Goal: Task Accomplishment & Management: Manage account settings

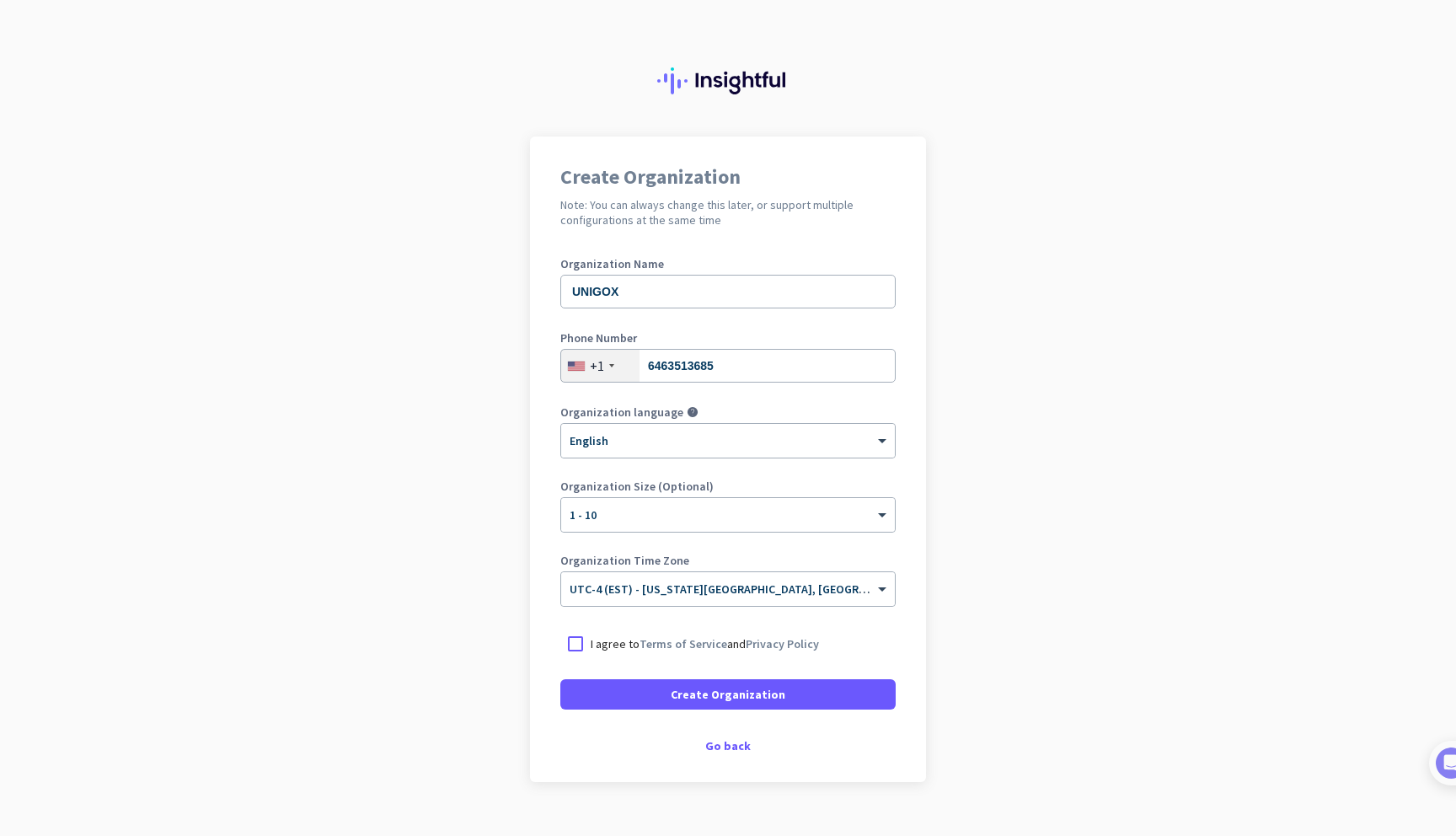
click at [632, 644] on p "I agree to Terms of Service and Privacy Policy" at bounding box center [705, 644] width 228 height 17
click at [0, 0] on input "I agree to Terms of Service and Privacy Policy" at bounding box center [0, 0] width 0 height 0
click at [652, 692] on span at bounding box center [728, 694] width 336 height 41
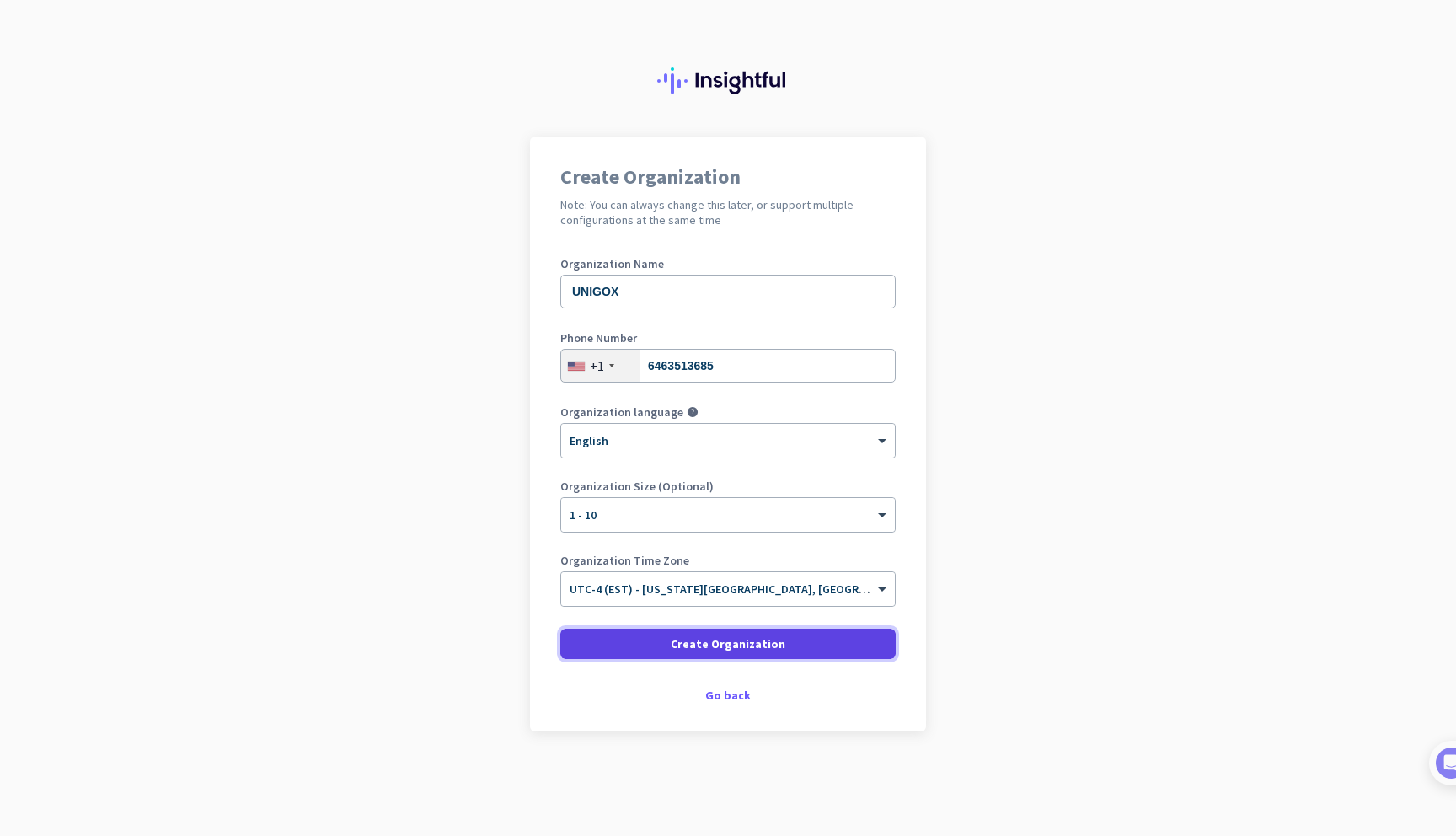
click at [697, 647] on span "Create Organization" at bounding box center [728, 644] width 115 height 17
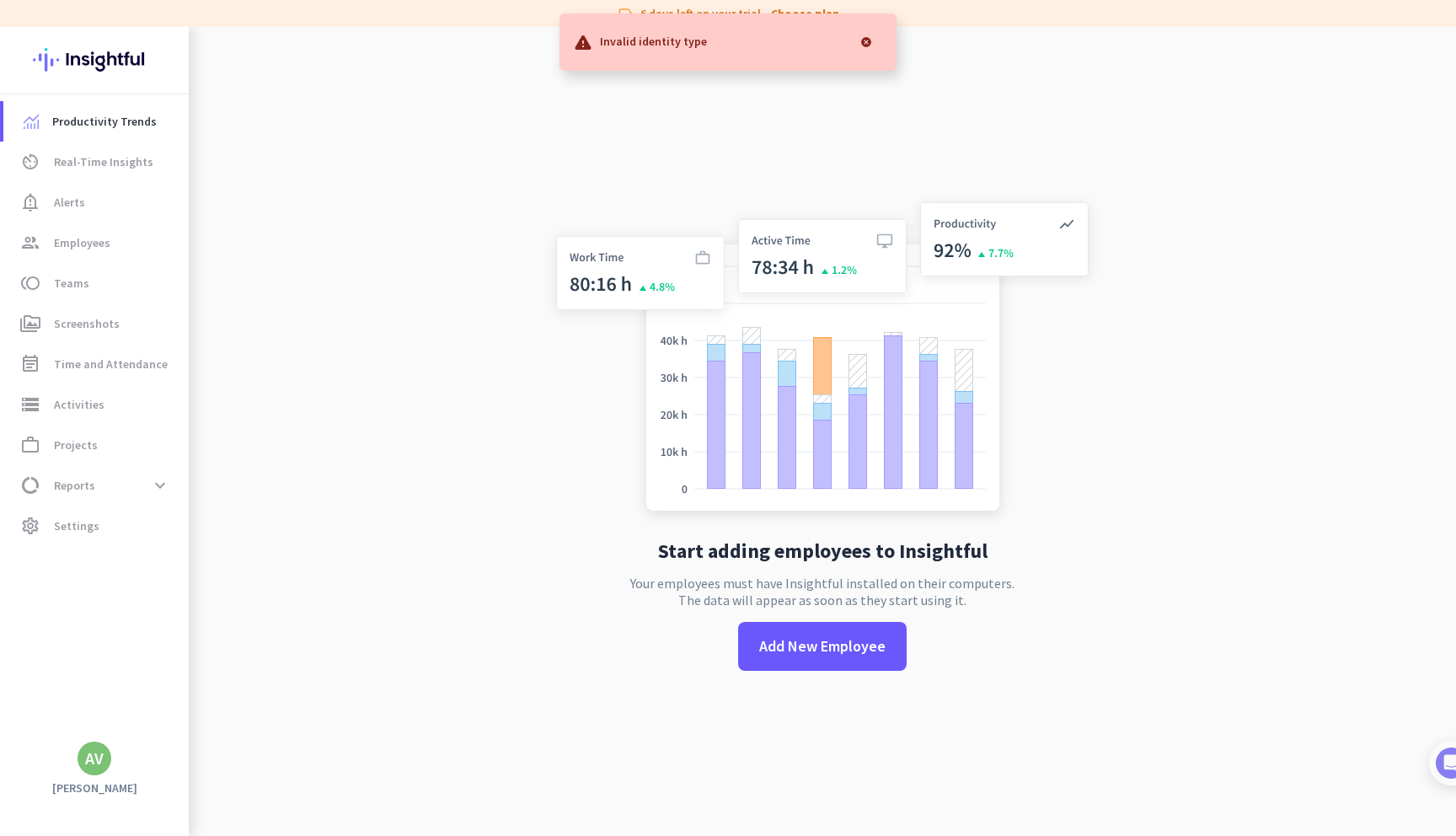
click at [864, 43] on div at bounding box center [866, 42] width 34 height 34
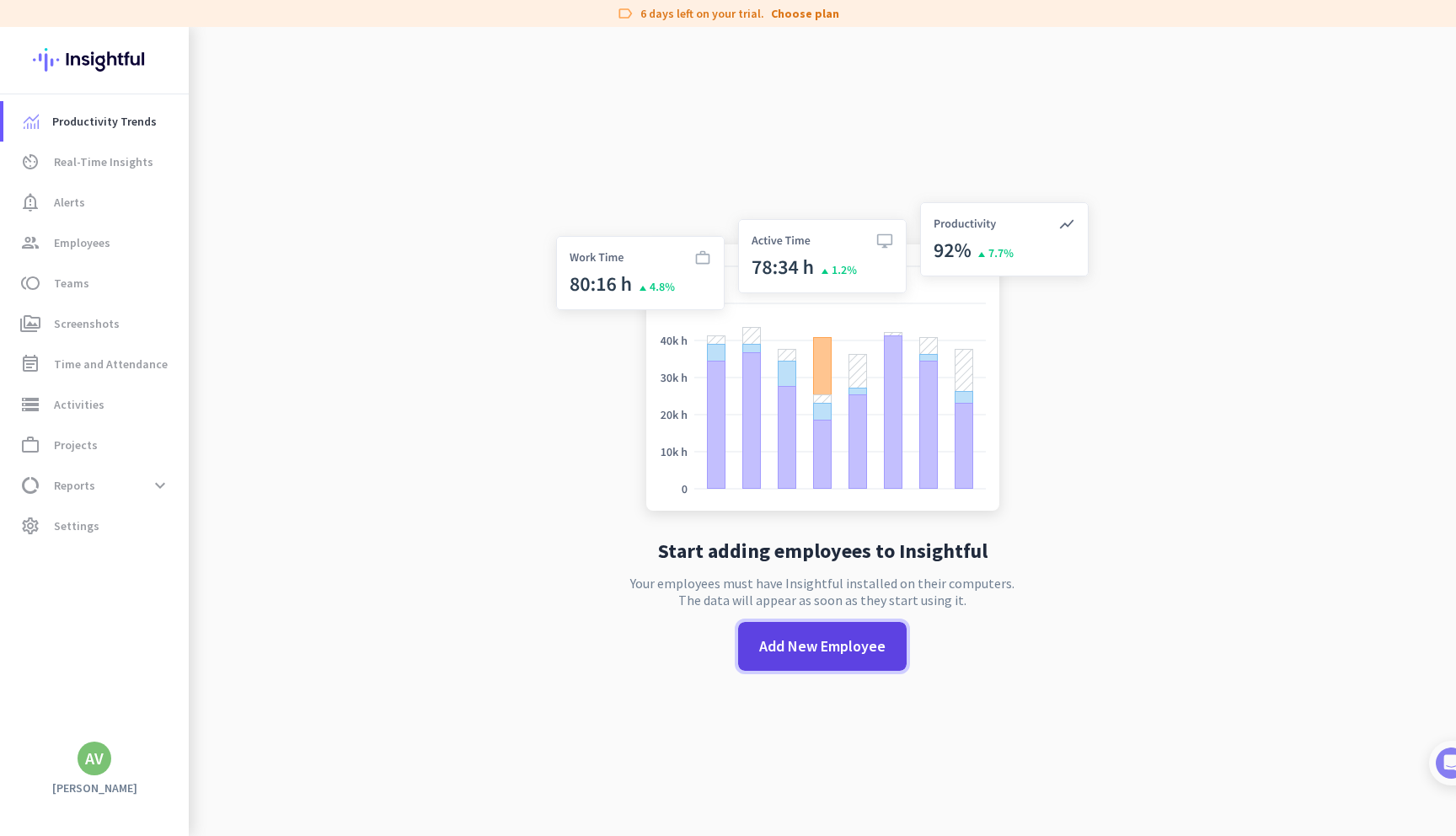
click at [835, 647] on span "Add New Employee" at bounding box center [822, 647] width 127 height 22
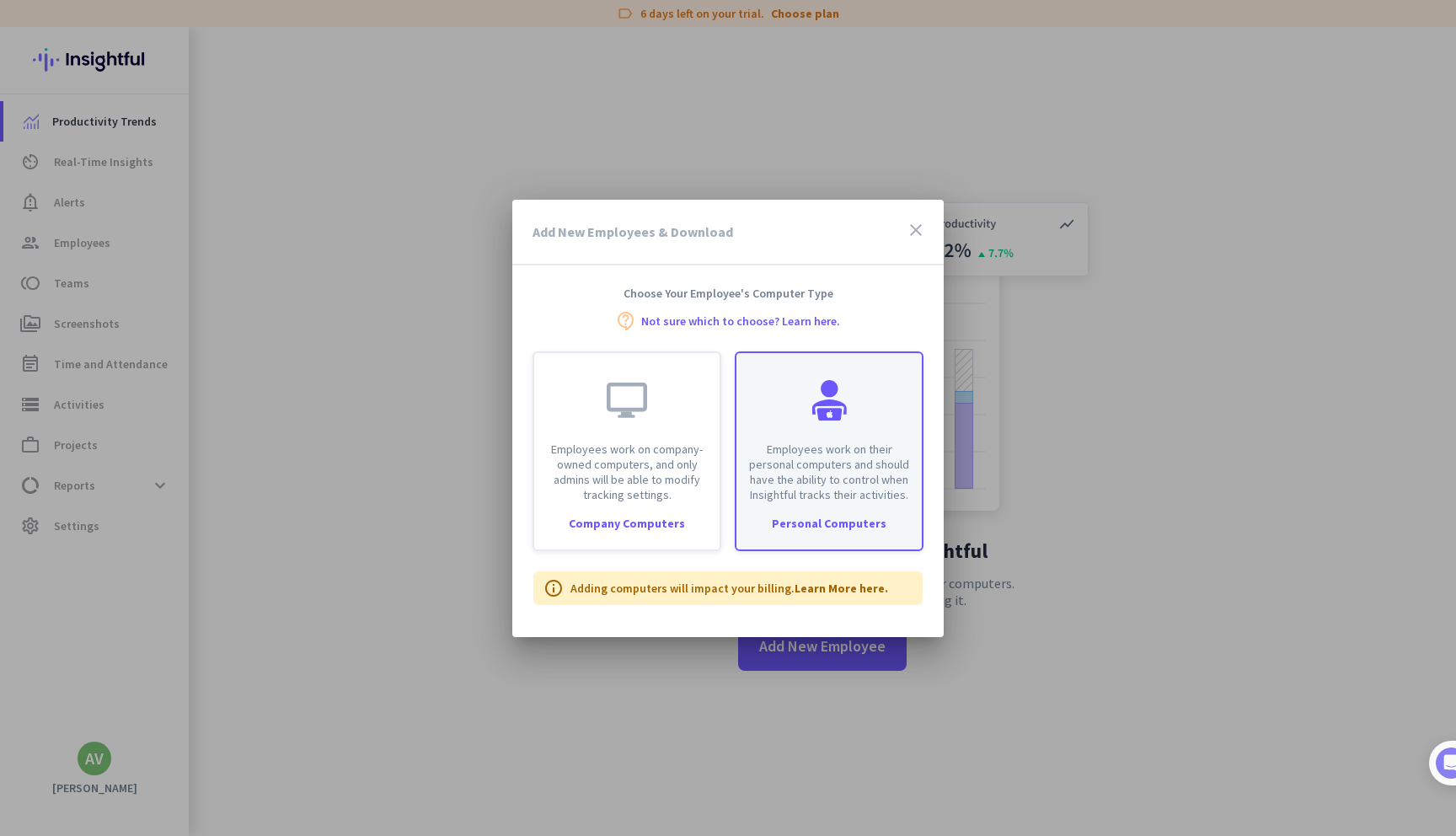
click at [809, 492] on p "Employees work on their personal computers and should have the ability to contr…" at bounding box center [829, 471] width 165 height 61
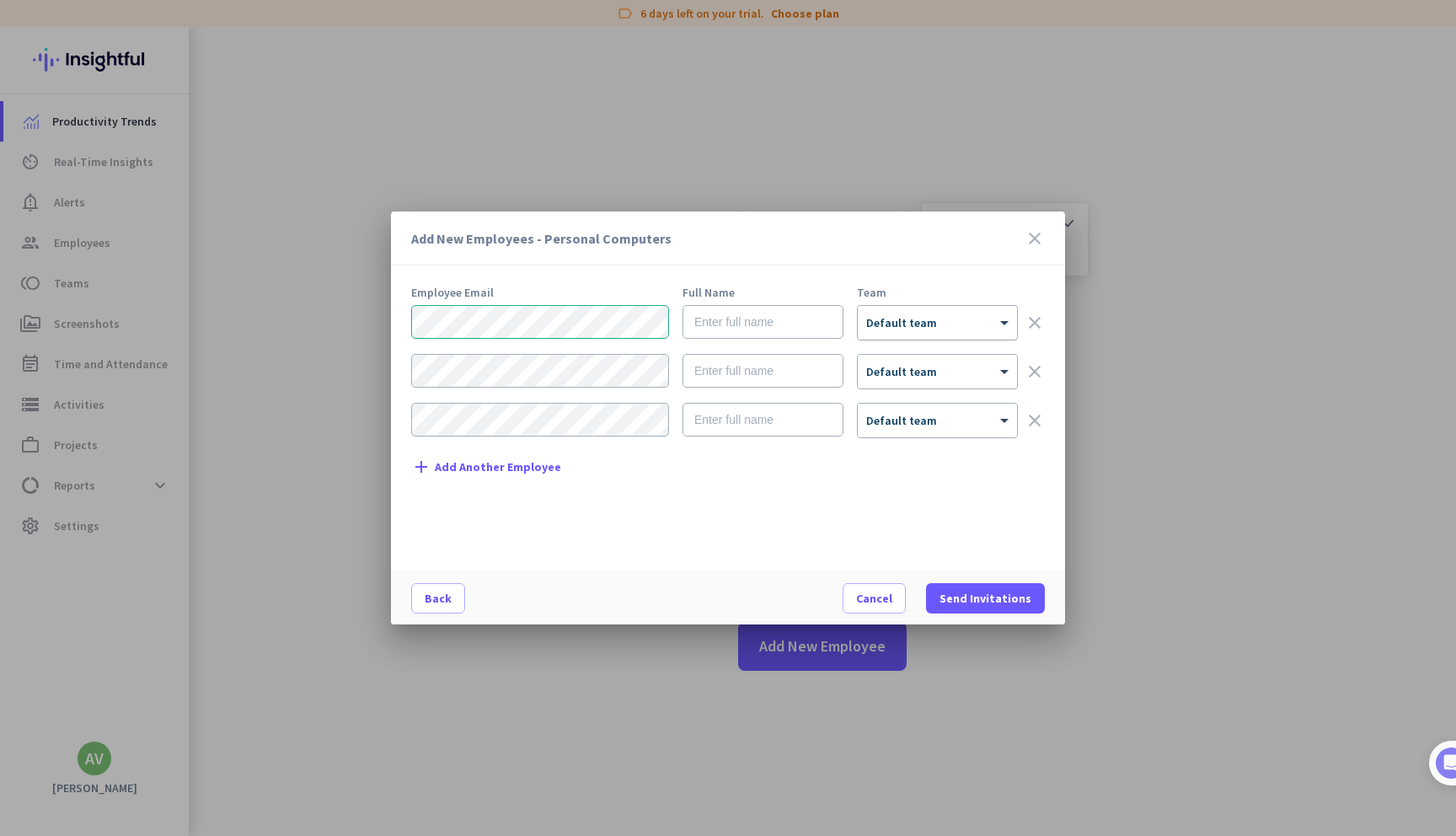
click at [897, 316] on div at bounding box center [938, 317] width 159 height 14
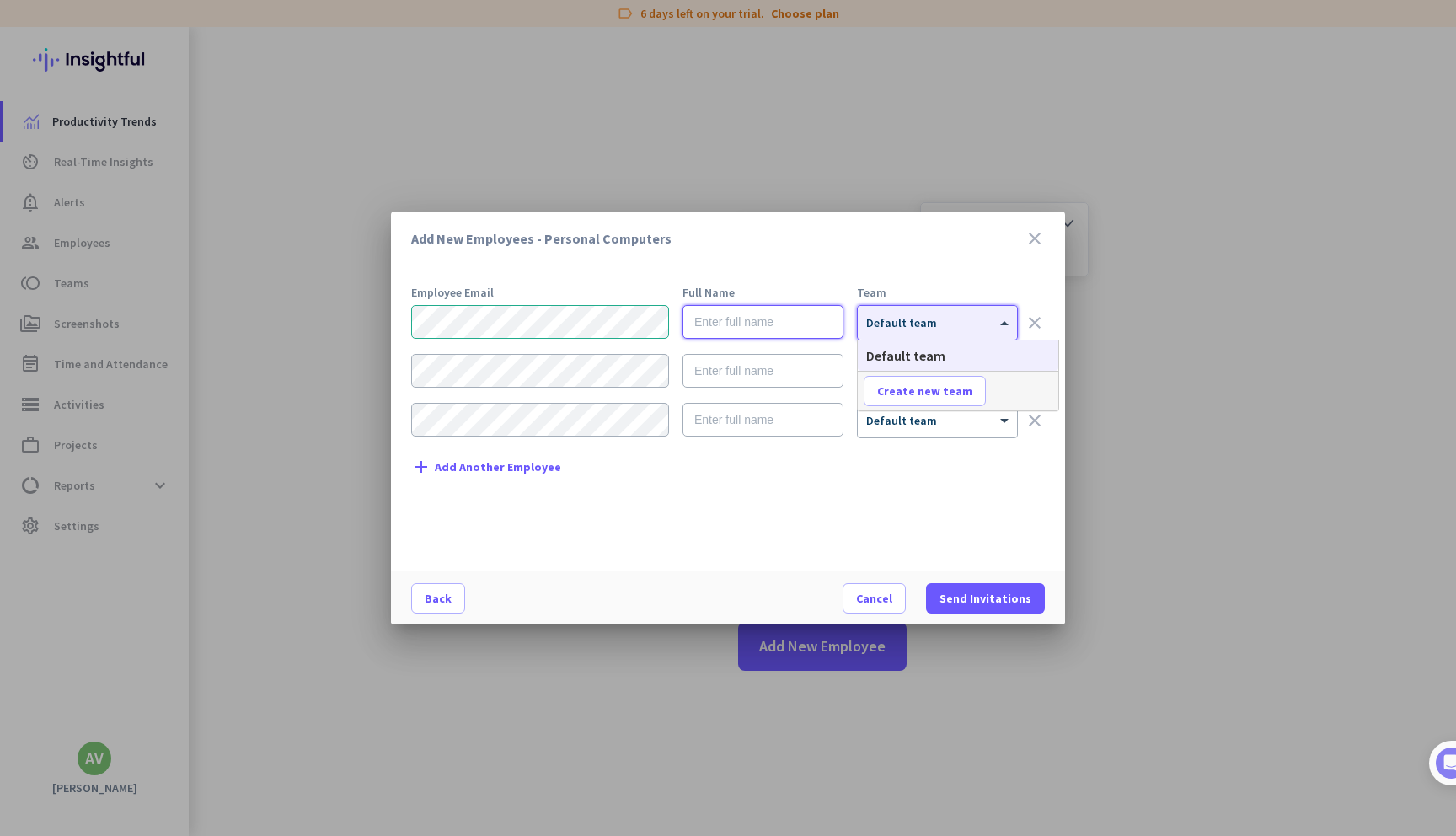
click at [739, 315] on input "text" at bounding box center [762, 322] width 160 height 34
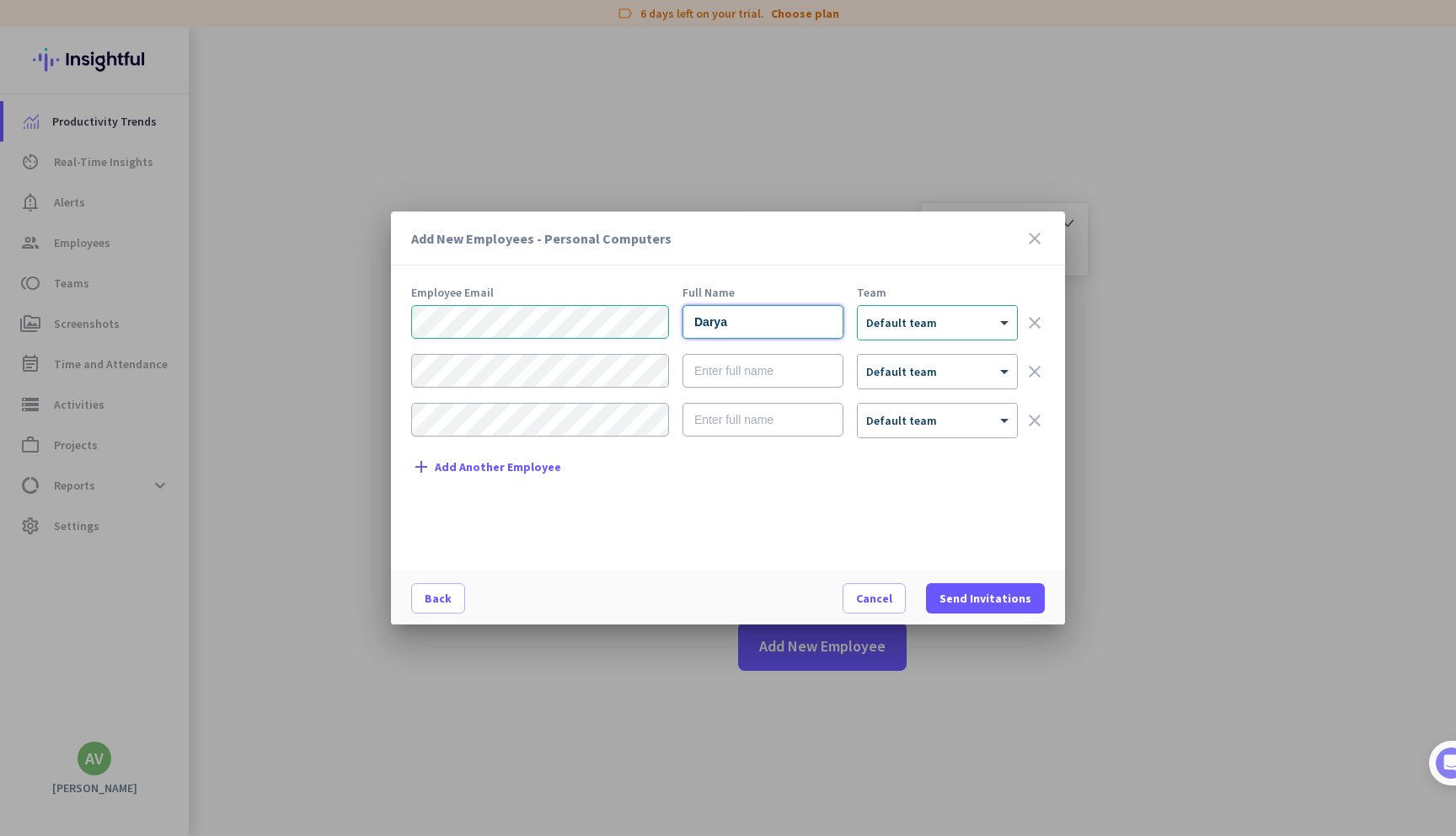
type input "Darya"
click at [751, 375] on input "text" at bounding box center [762, 371] width 160 height 34
type input "[PERSON_NAME]"
click at [732, 418] on input "text" at bounding box center [762, 419] width 160 height 34
click at [374, 418] on div "Add New Employees - Personal Computers close Employee Email Full Name Team Dary…" at bounding box center [728, 418] width 1456 height 836
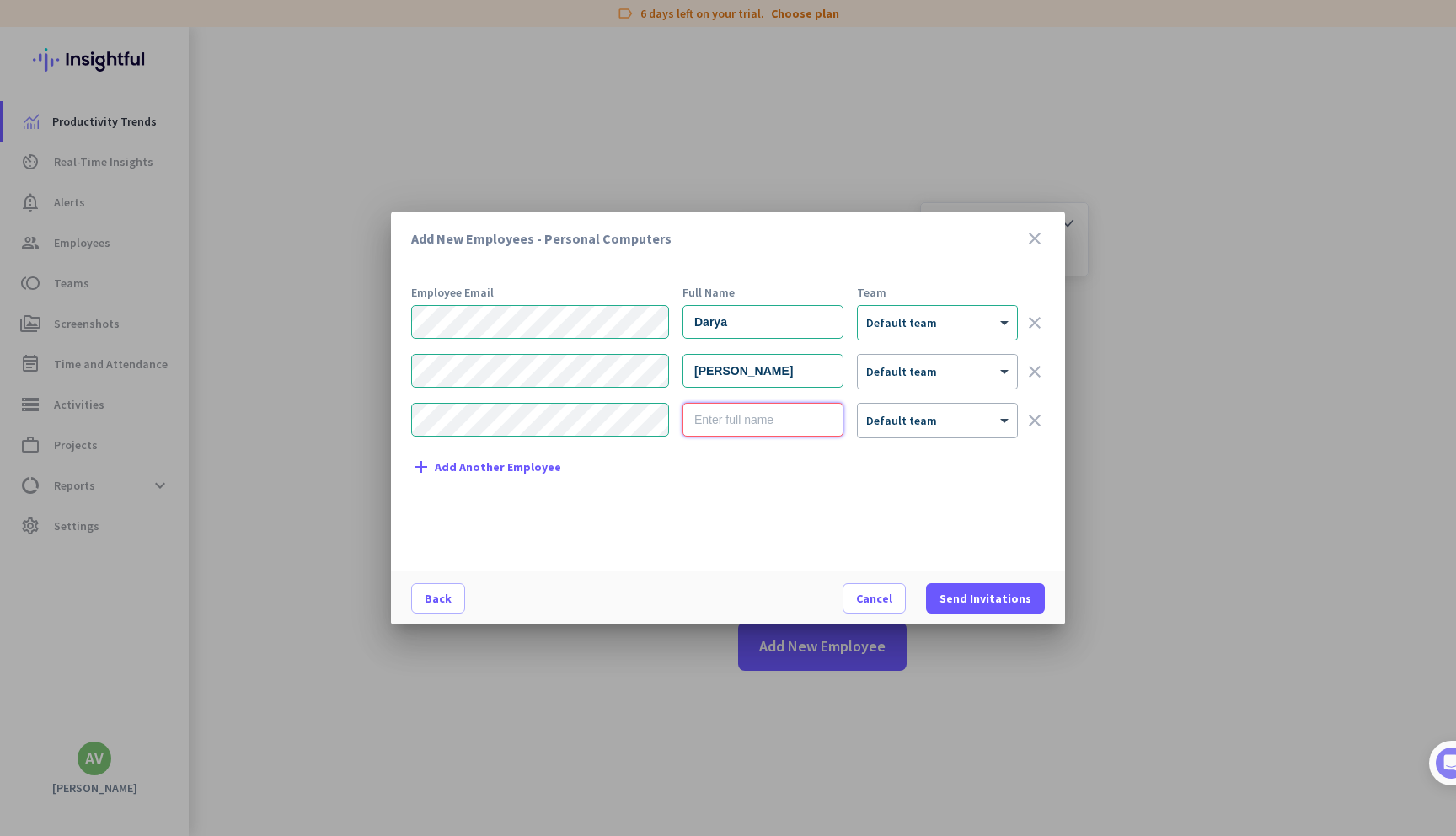
click at [763, 429] on input "text" at bounding box center [762, 419] width 160 height 34
paste input "[PERSON_NAME]"
click at [637, 418] on div "[PERSON_NAME] × Default team clear" at bounding box center [728, 420] width 634 height 36
type input "[PERSON_NAME]"
click at [969, 600] on span "Send Invitations" at bounding box center [986, 598] width 92 height 17
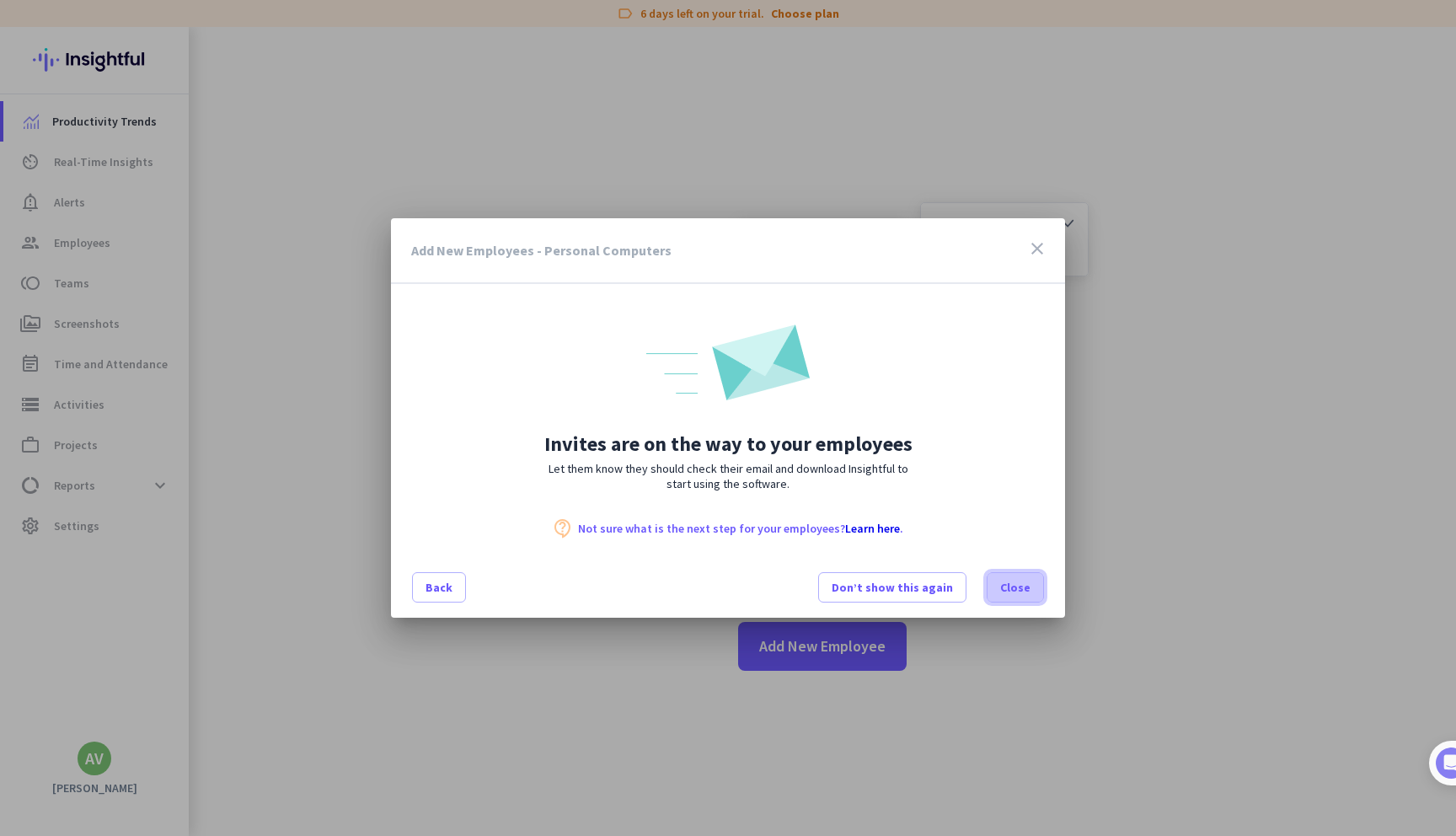
click at [1018, 586] on span "Close" at bounding box center [1016, 587] width 30 height 17
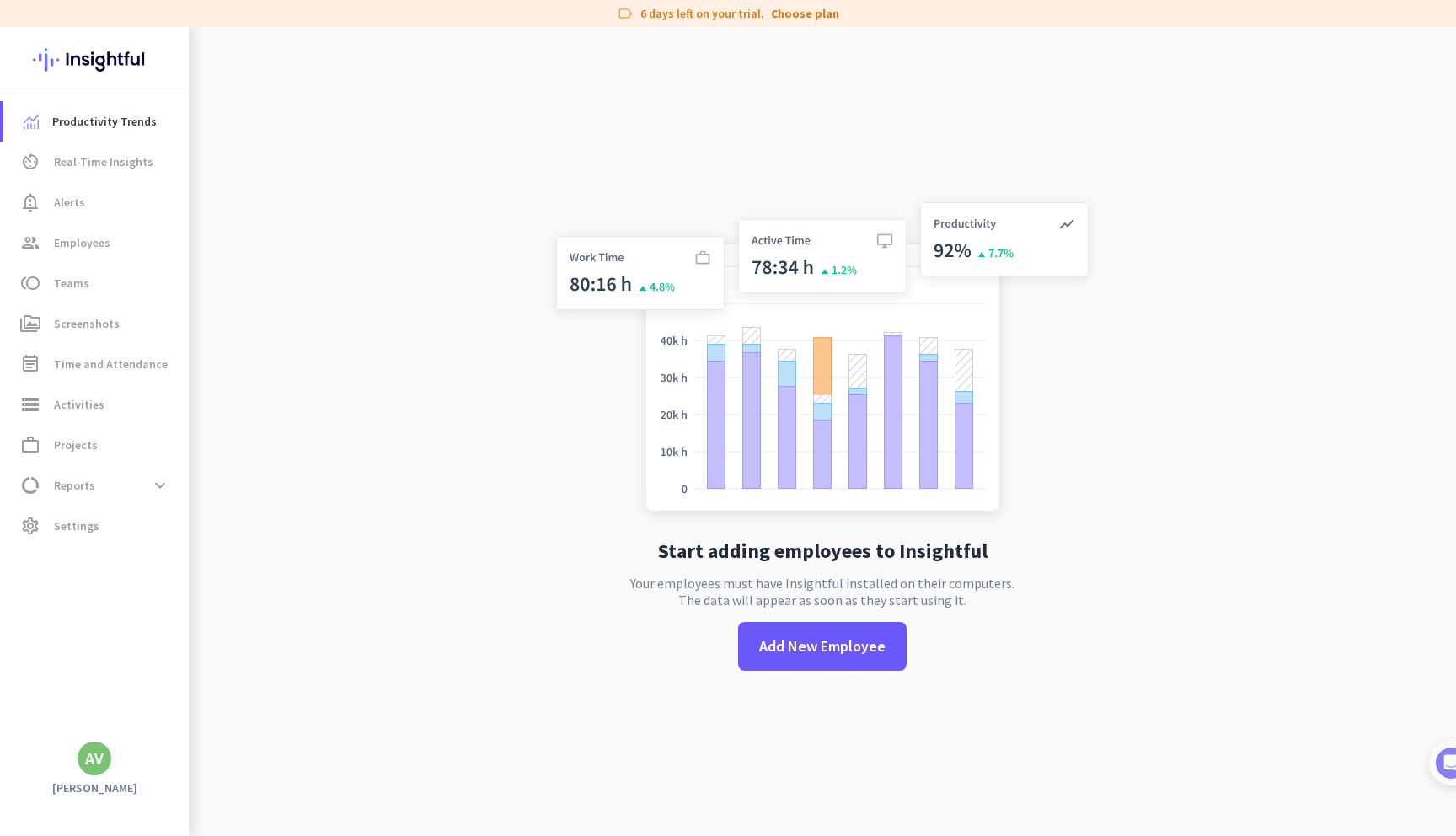
click at [88, 766] on div "AV" at bounding box center [94, 758] width 19 height 17
click at [278, 681] on p "admin" at bounding box center [278, 687] width 46 height 12
click at [80, 250] on span "Employees" at bounding box center [82, 242] width 57 height 20
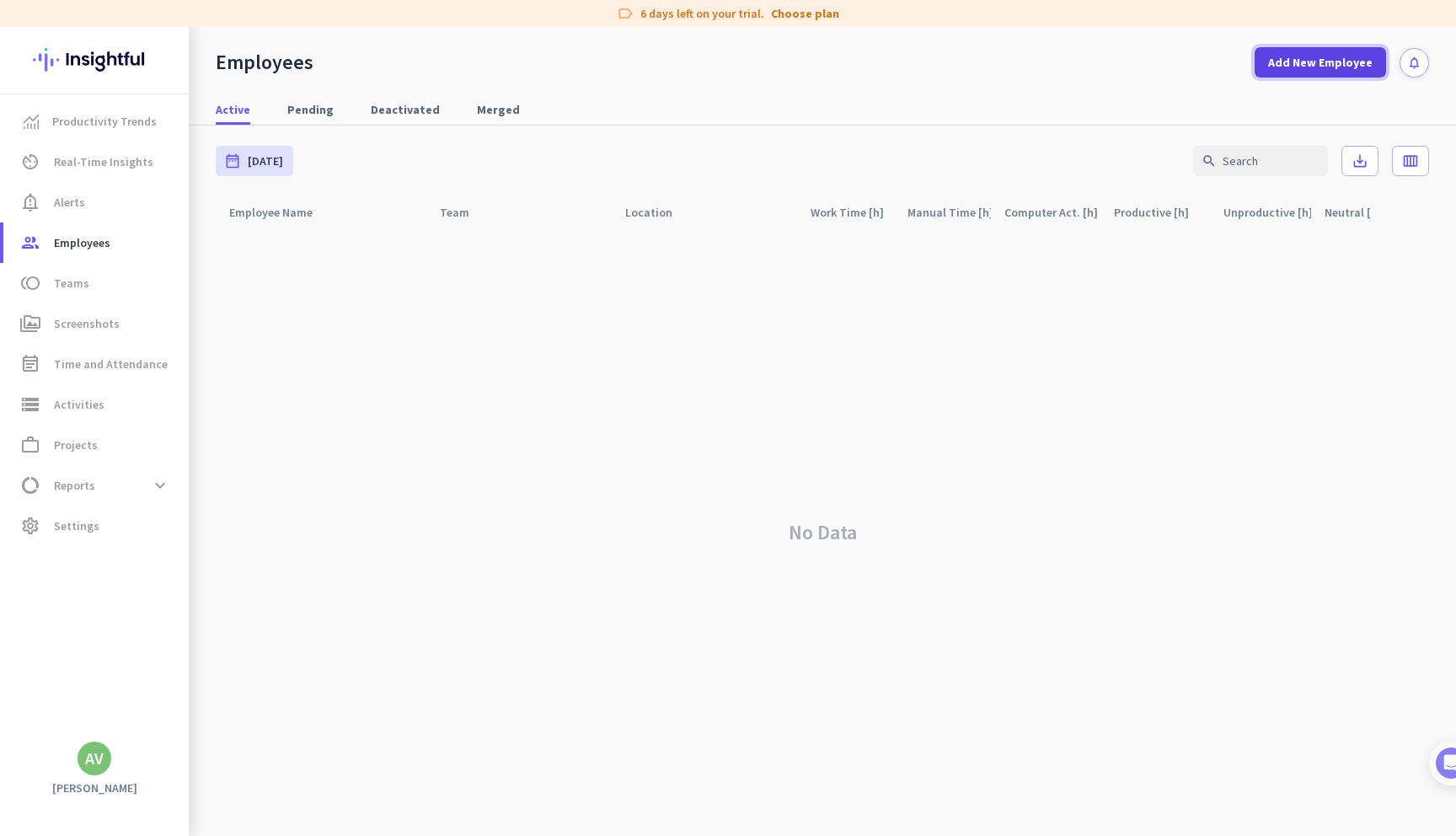
click at [1332, 73] on span at bounding box center [1320, 62] width 132 height 41
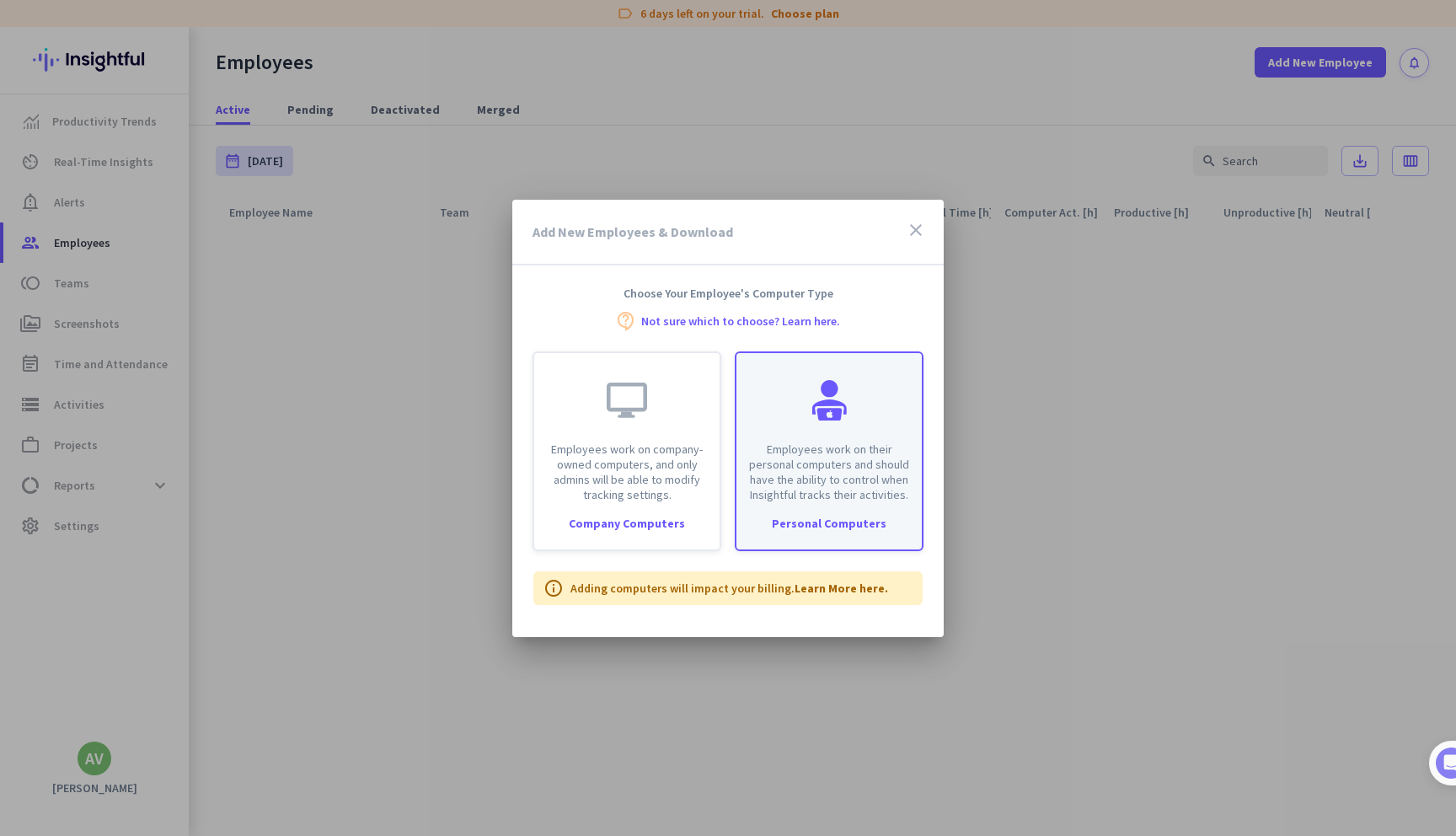
click at [848, 444] on p "Employees work on their personal computers and should have the ability to contr…" at bounding box center [829, 471] width 165 height 61
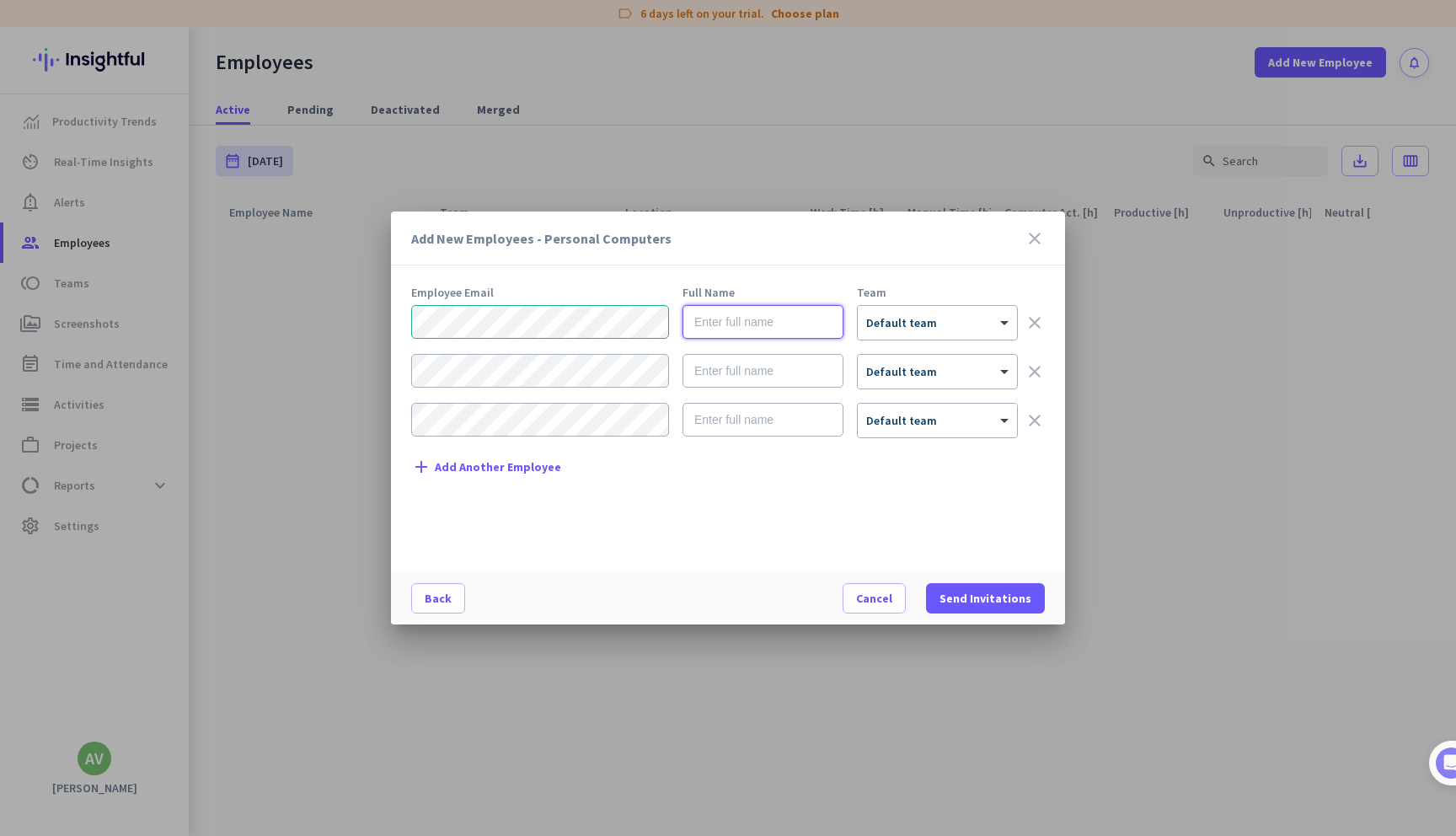
click at [739, 332] on input "text" at bounding box center [762, 322] width 160 height 34
type input "a"
type input "[PERSON_NAME]"
click at [980, 604] on span "Send Invitations" at bounding box center [986, 598] width 92 height 17
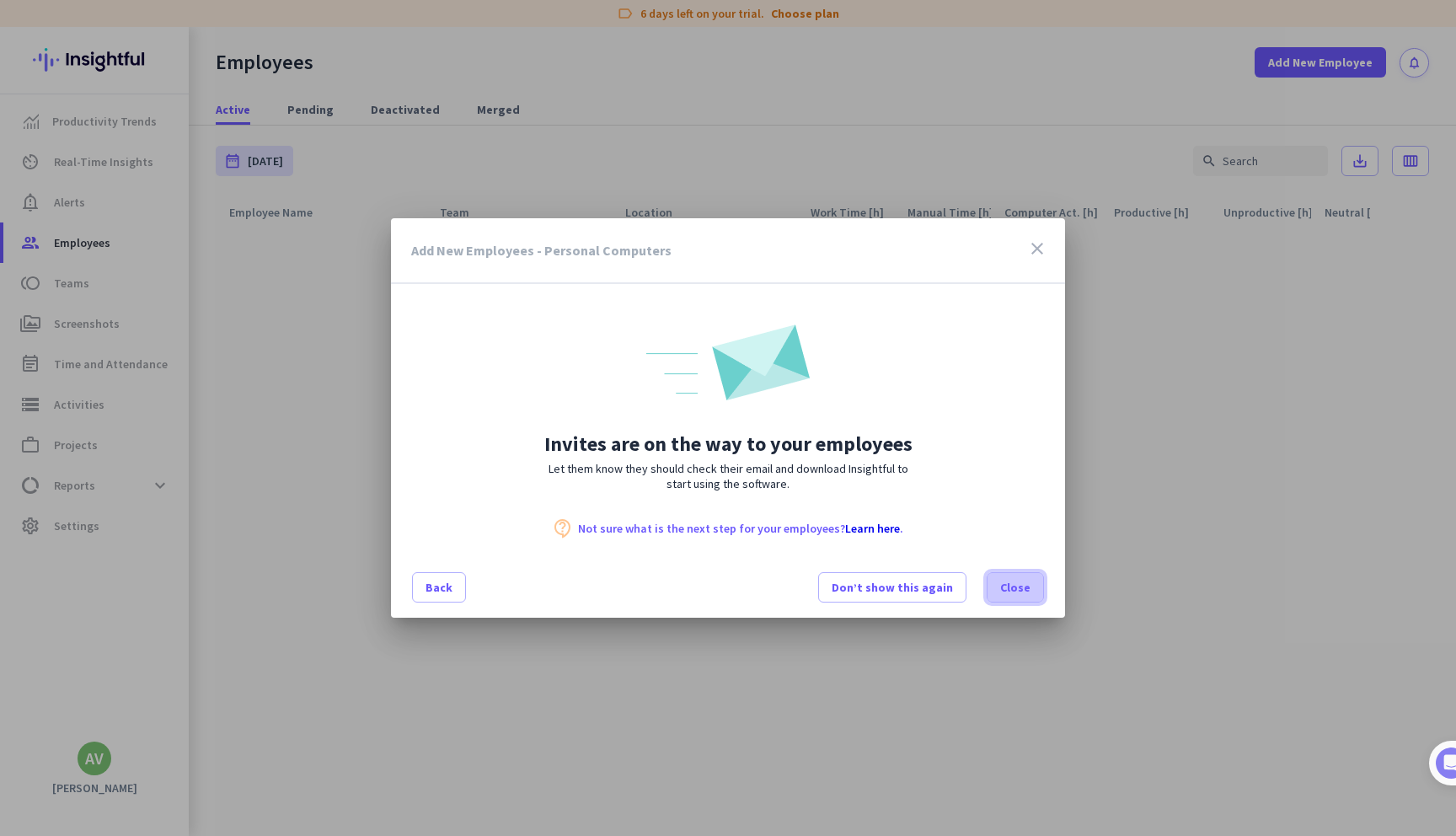
click at [1003, 589] on span "Close" at bounding box center [1016, 587] width 30 height 17
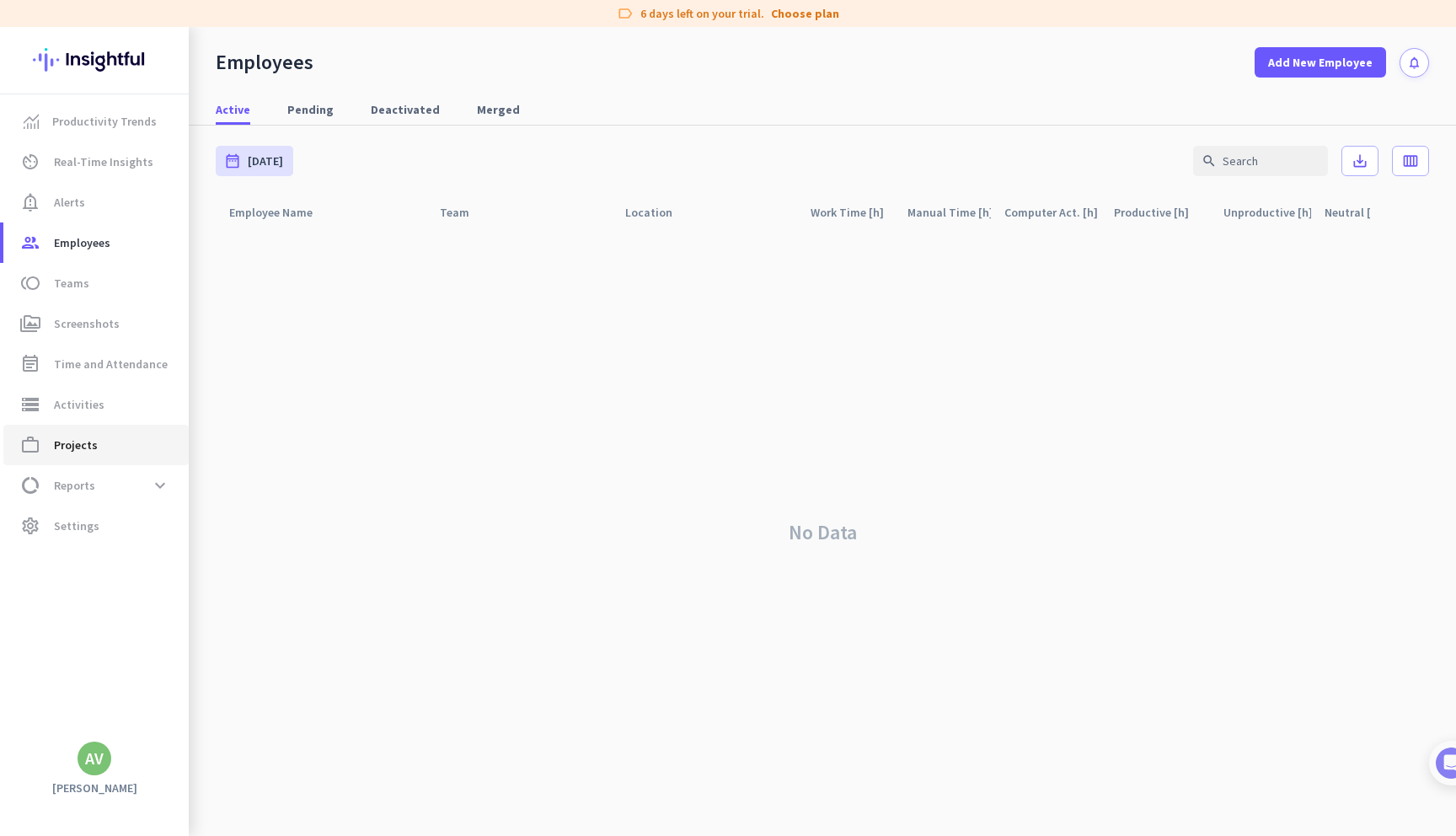
click at [101, 446] on span "work_outline Projects" at bounding box center [96, 444] width 158 height 20
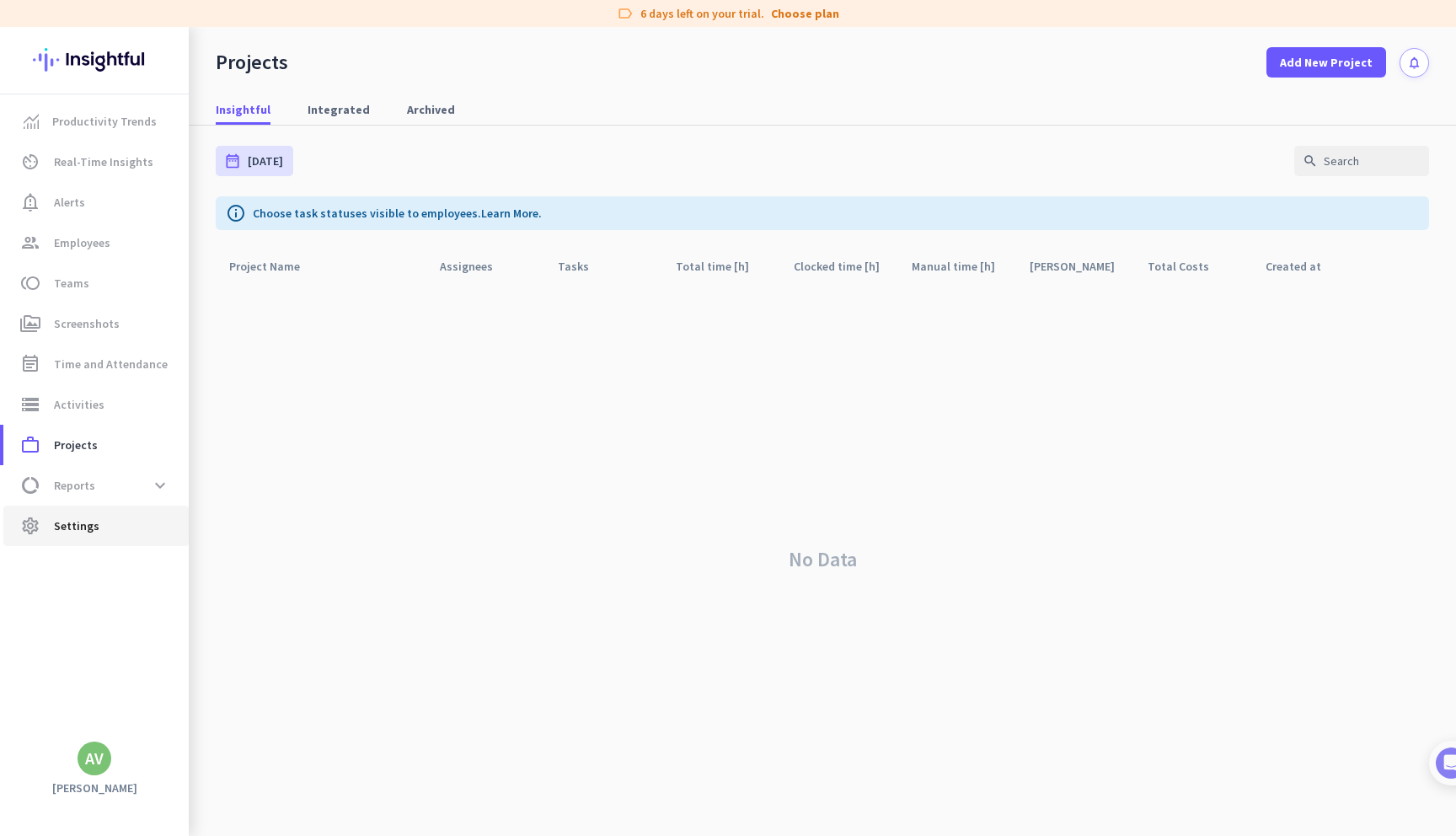
click at [61, 525] on span "Settings" at bounding box center [77, 525] width 46 height 20
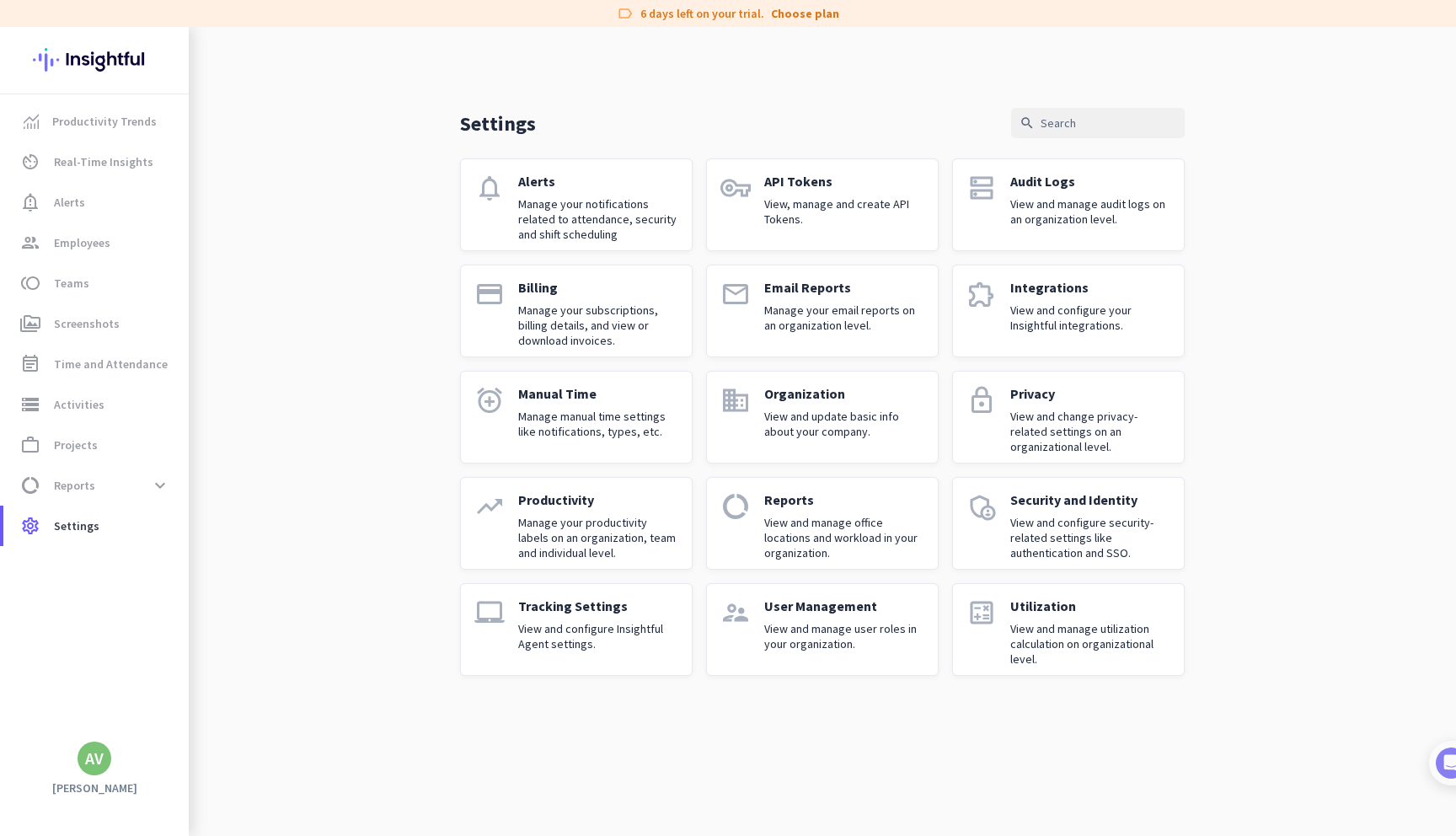
click at [579, 614] on div "Tracking Settings View and configure Insightful Agent settings." at bounding box center [598, 629] width 160 height 64
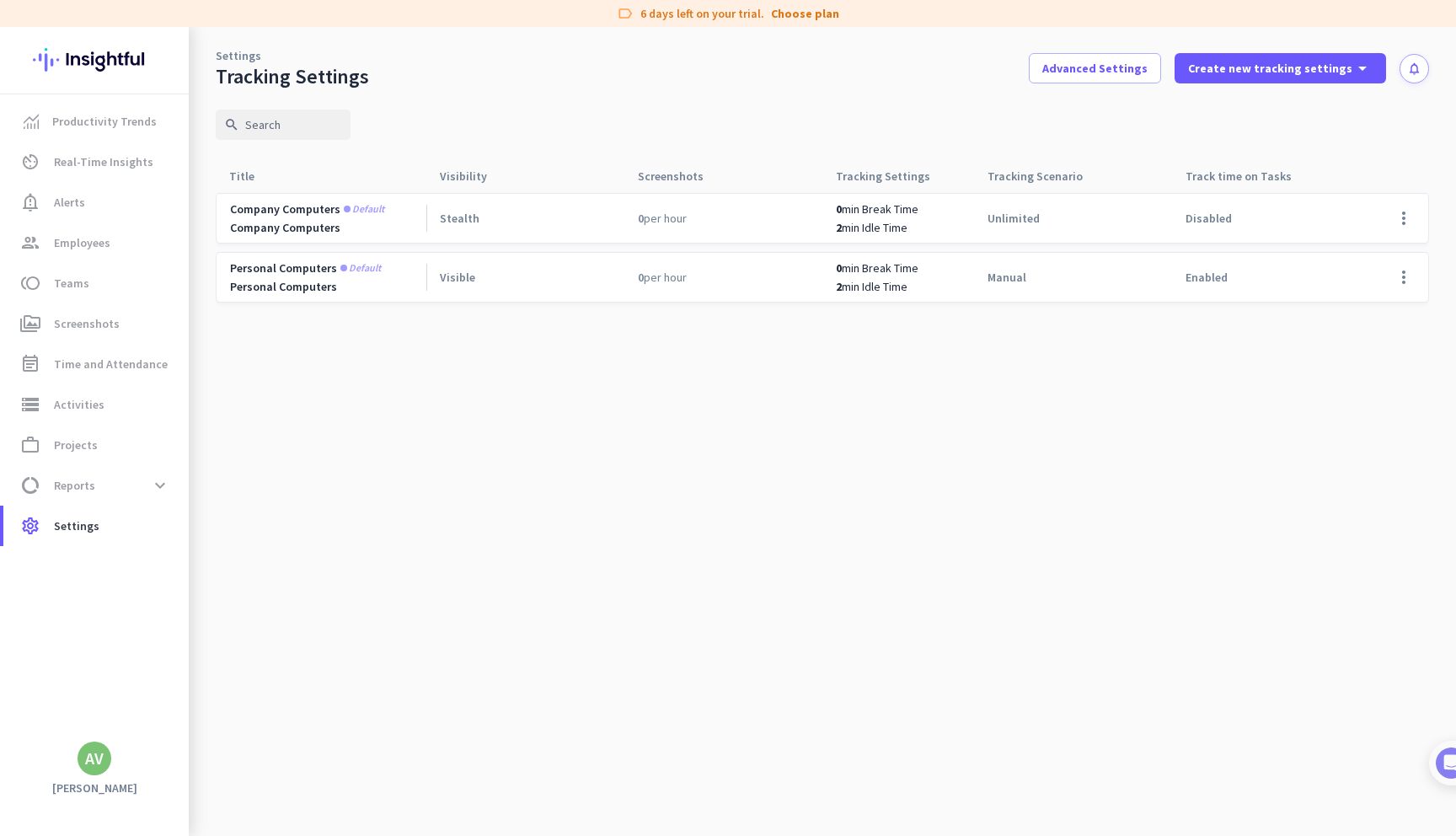
click at [645, 281] on span "0 per hour" at bounding box center [662, 277] width 49 height 15
click at [1406, 278] on span at bounding box center [1403, 277] width 41 height 41
click at [1371, 314] on span "Edit" at bounding box center [1369, 312] width 81 height 17
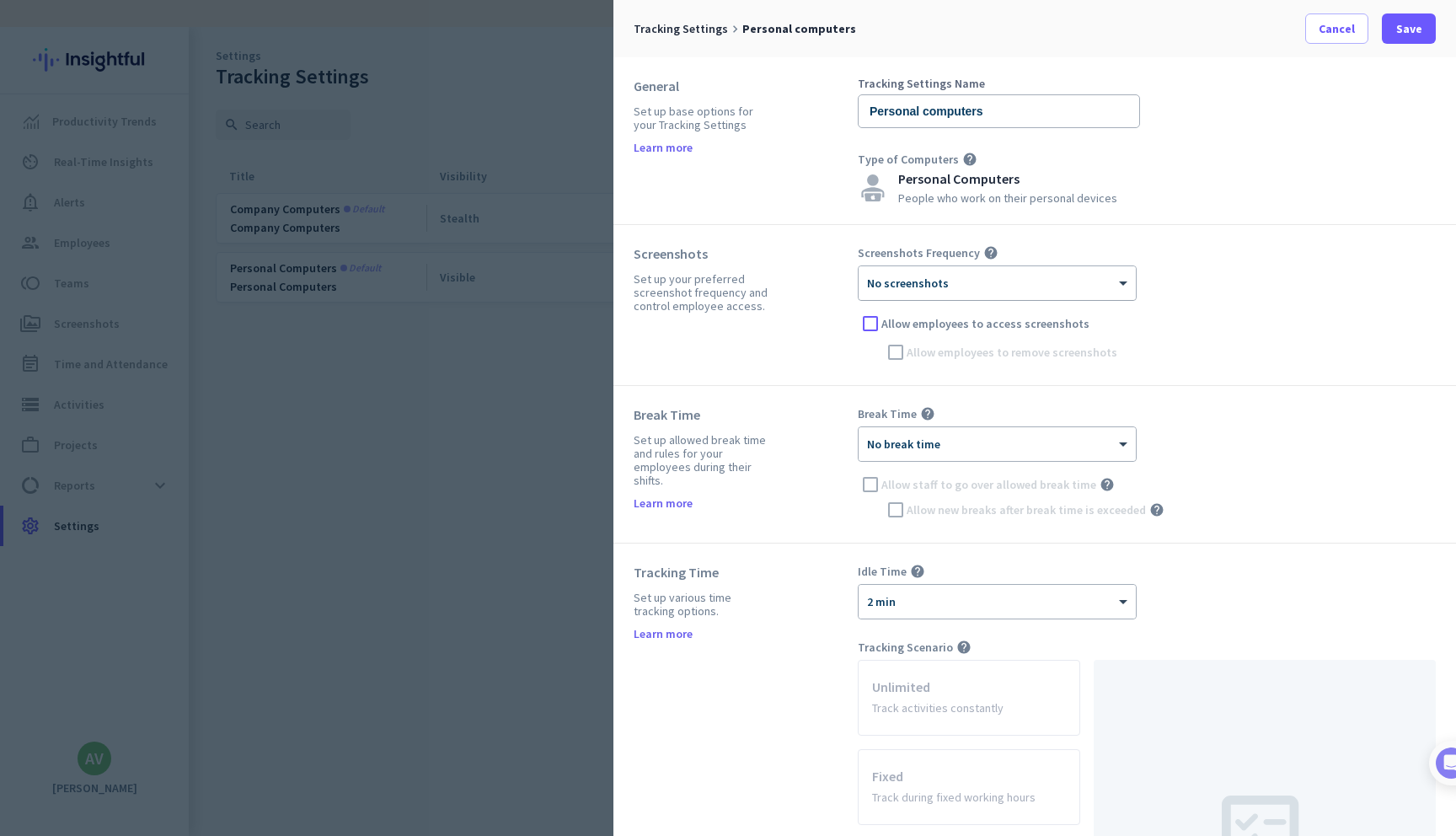
click at [954, 276] on div at bounding box center [998, 277] width 277 height 14
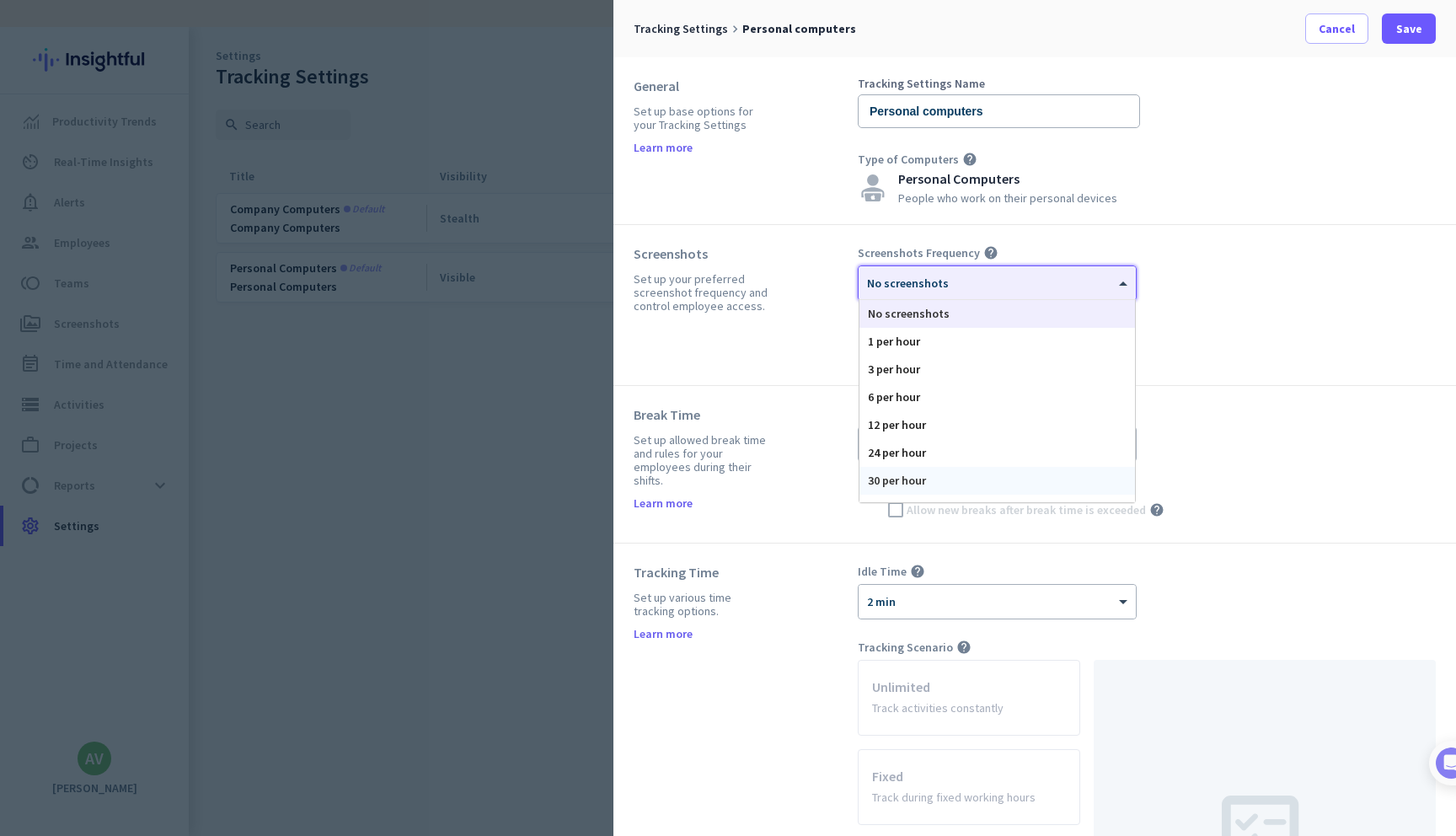
scroll to position [104, 0]
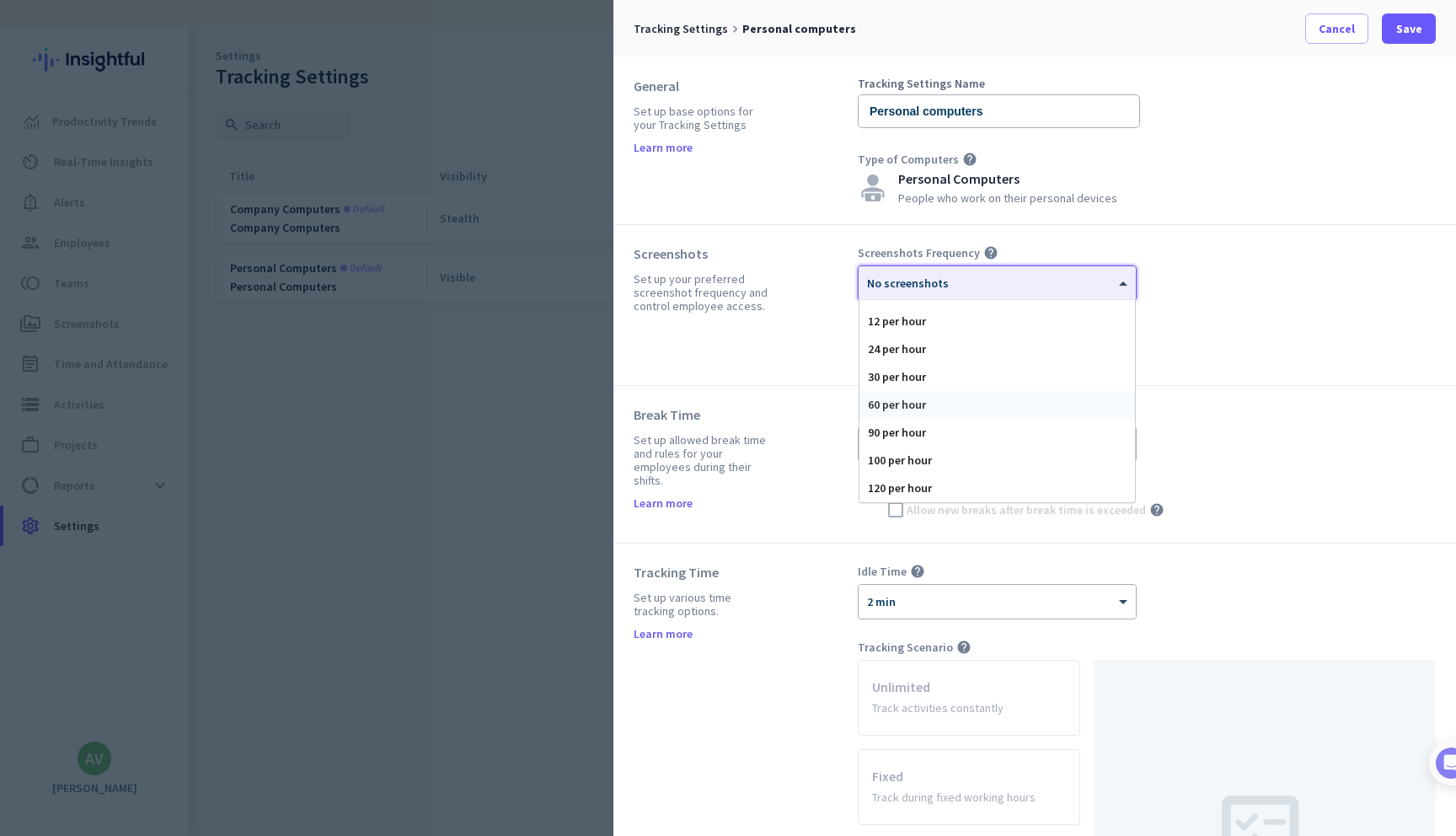
click at [927, 407] on div "60 per hour" at bounding box center [997, 405] width 275 height 28
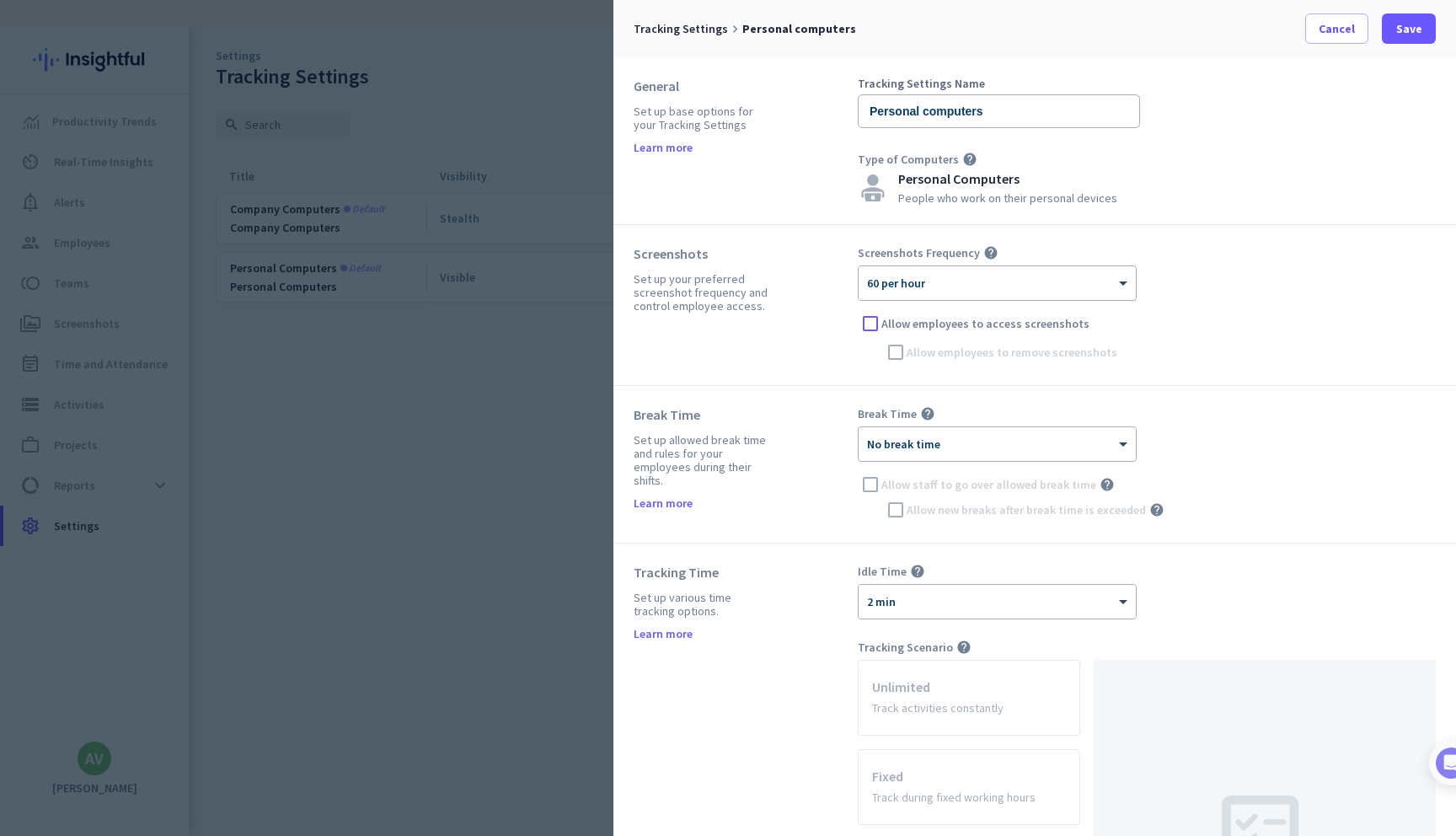
click at [1203, 219] on div "General Set up base options for your Tracking Settings Learn more Tracking Sett…" at bounding box center [1035, 140] width 843 height 167
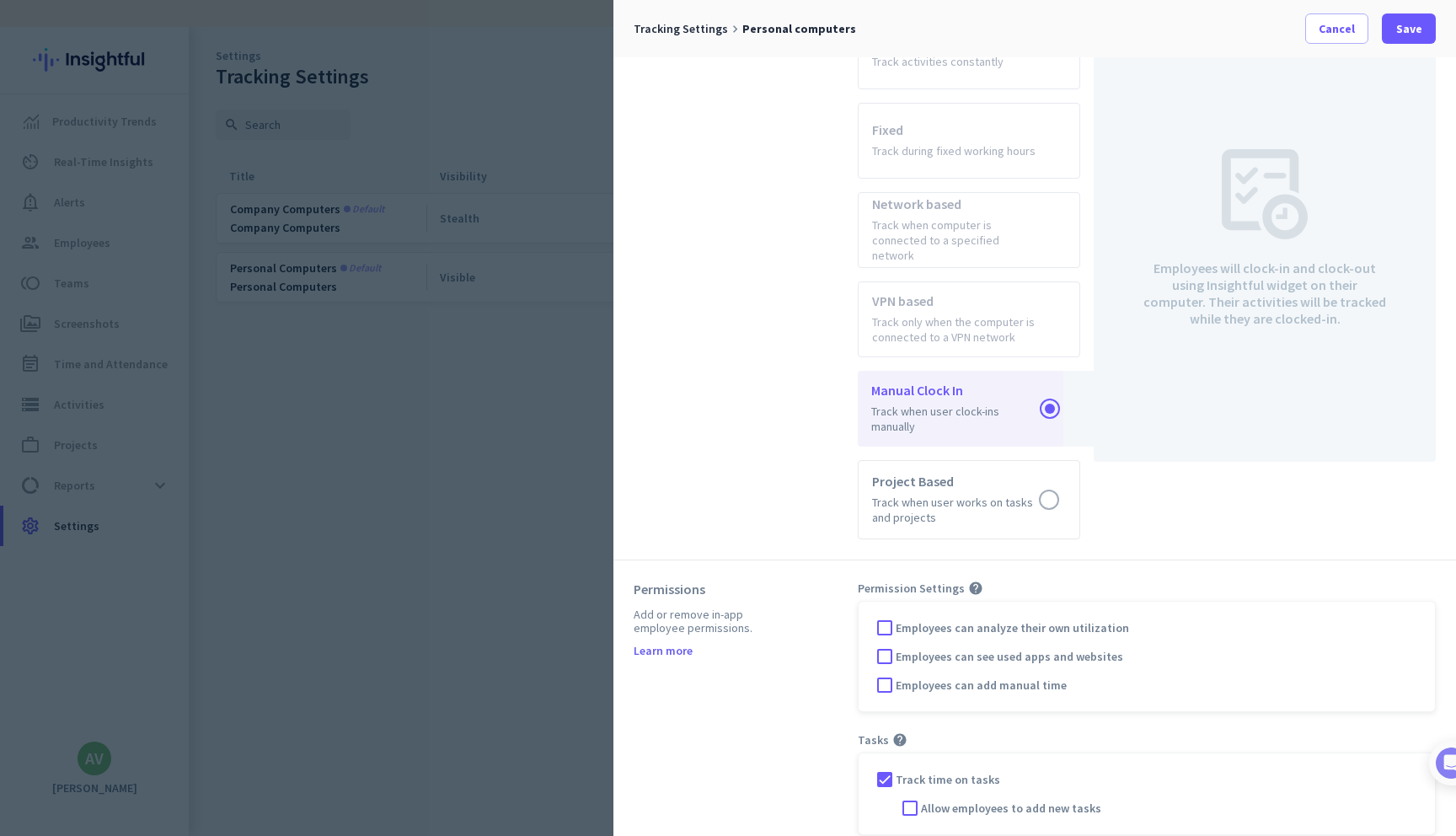
scroll to position [651, 0]
click at [1048, 480] on label at bounding box center [970, 495] width 221 height 78
click at [0, 0] on input "radio" at bounding box center [0, 0] width 0 height 0
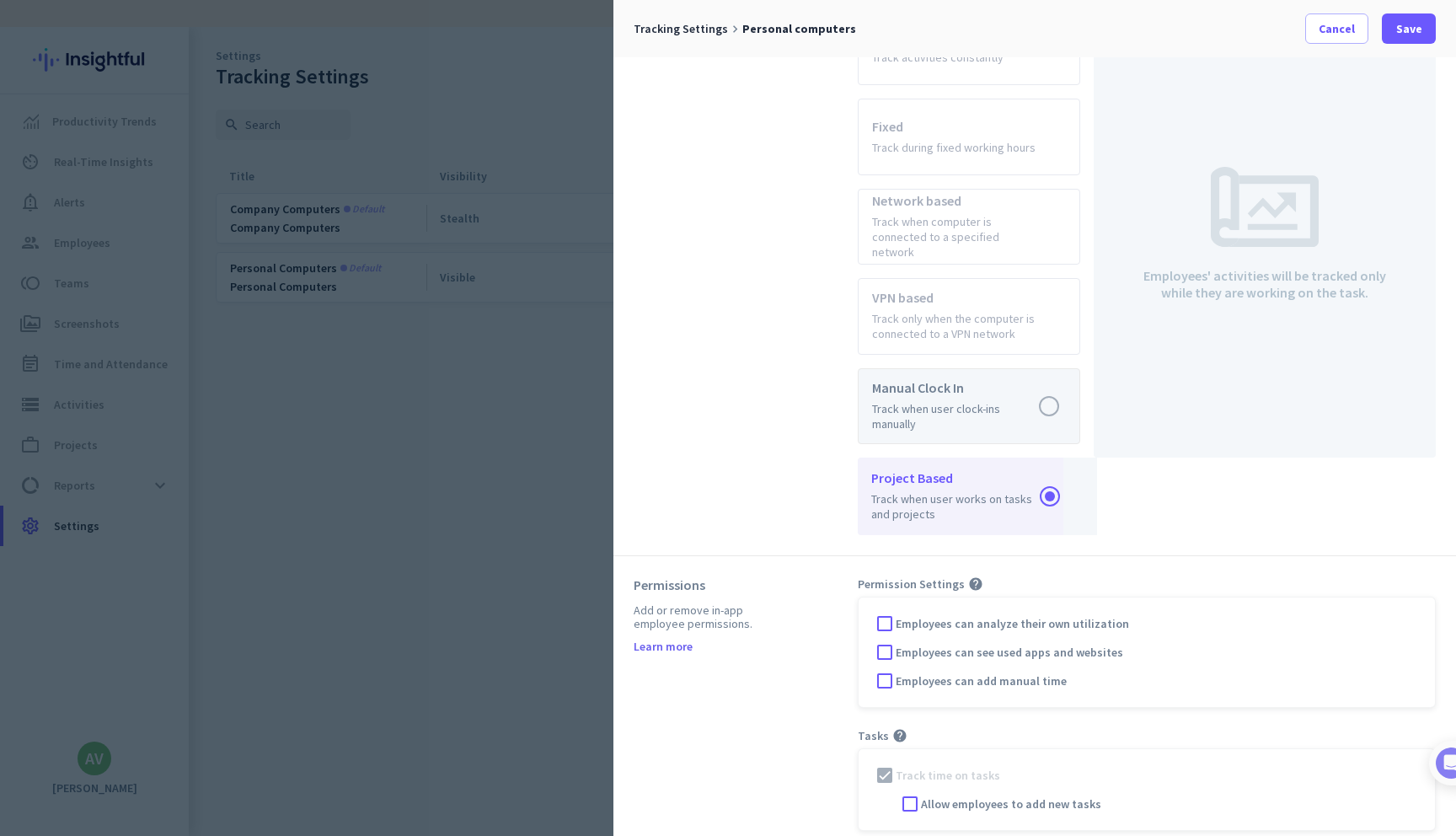
click at [1044, 391] on label at bounding box center [970, 406] width 221 height 74
click at [0, 0] on input "radio" at bounding box center [0, 0] width 0 height 0
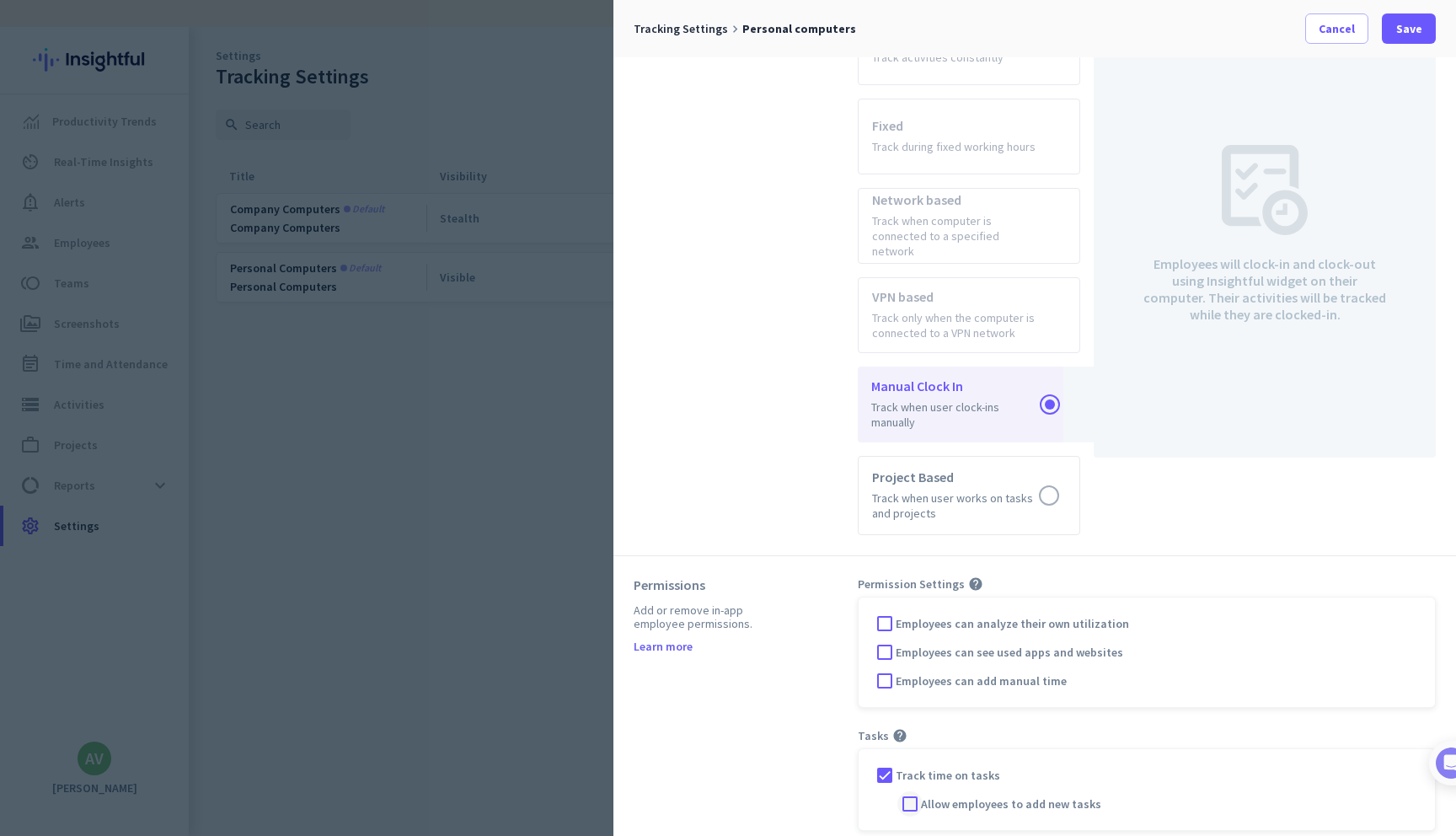
click at [918, 791] on div at bounding box center [909, 803] width 25 height 25
click at [886, 611] on div at bounding box center [884, 623] width 25 height 25
click at [959, 644] on span "Employees can see used apps and websites" at bounding box center [1010, 652] width 227 height 17
click at [0, 0] on input "Employees can see used apps and websites" at bounding box center [0, 0] width 0 height 0
click at [1395, 28] on span at bounding box center [1409, 28] width 54 height 41
